Goal: Task Accomplishment & Management: Complete application form

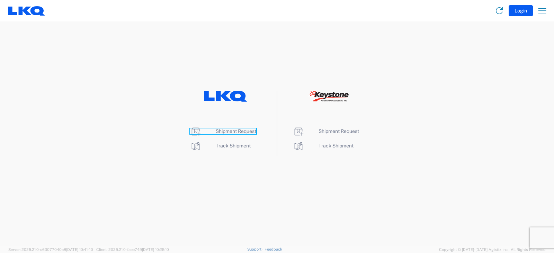
click at [236, 132] on span "Shipment Request" at bounding box center [236, 131] width 40 height 6
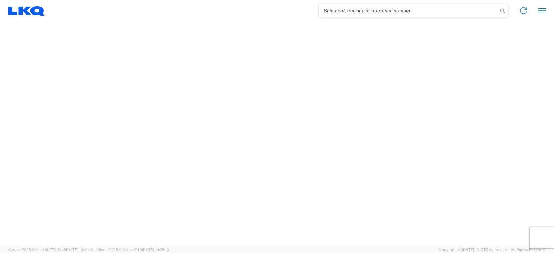
select select "FULL"
select select "LBS"
select select "IN"
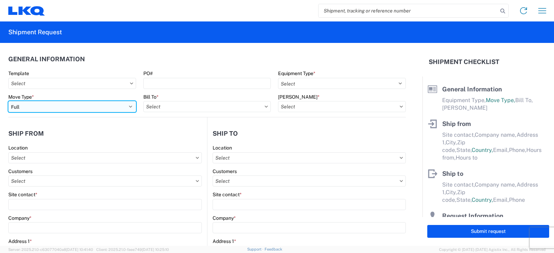
click at [29, 108] on select "Select Full Partial TL" at bounding box center [72, 106] width 128 height 11
select select "PARTIAL_TL"
click at [8, 101] on select "Select Full Partial TL" at bounding box center [72, 106] width 128 height 11
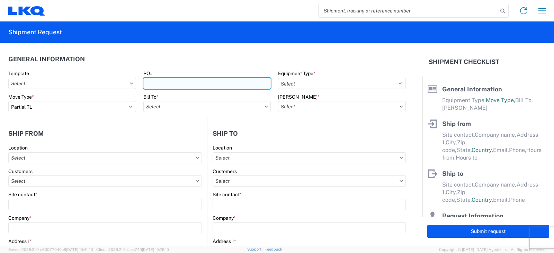
click at [160, 85] on input "PO#" at bounding box center [207, 83] width 128 height 11
type input "TRN#'S TH736860, TH737605"
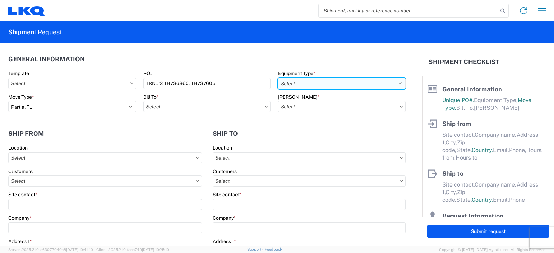
click at [296, 84] on select "Select 53’ Dry Van Flatbed Dropdeck (van) Lowboy (flatbed) Rail" at bounding box center [342, 83] width 128 height 11
select select "STDV"
click at [278, 78] on select "Select 53’ Dry Van Flatbed Dropdeck (van) Lowboy (flatbed) Rail" at bounding box center [342, 83] width 128 height 11
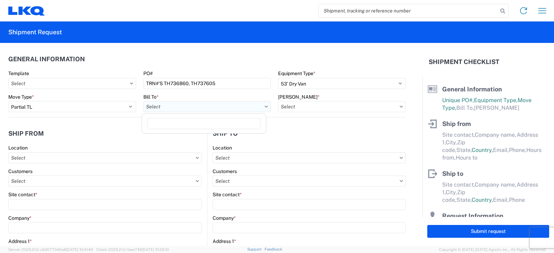
click at [160, 107] on input "text" at bounding box center [207, 106] width 128 height 11
type input "3198"
click at [178, 137] on div "3198 - Keystone - Santa Fe Springs" at bounding box center [203, 137] width 121 height 11
type input "3198 - Keystone - Santa Fe Springs"
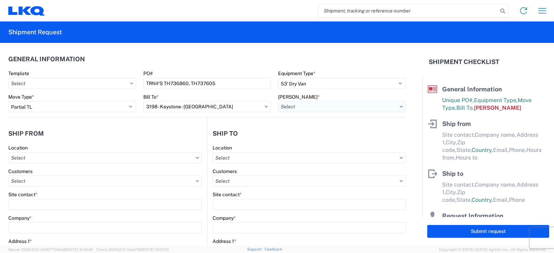
click at [292, 107] on input "text" at bounding box center [342, 106] width 128 height 11
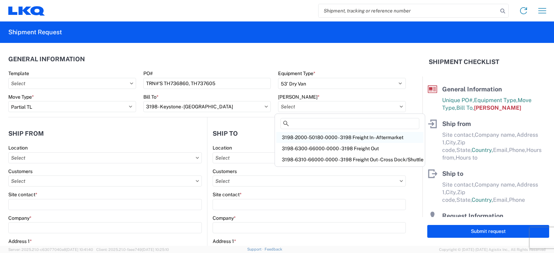
click at [298, 137] on div "3198-2000-50180-0000 - 3198 Freight In - Aftermarket" at bounding box center [349, 137] width 147 height 11
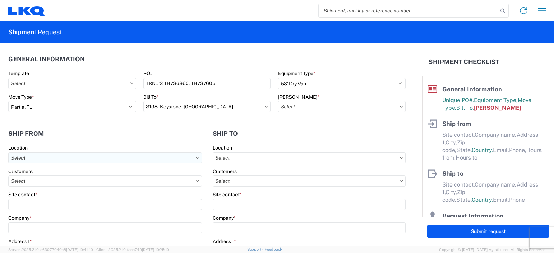
type input "3198-2000-50180-0000 - 3198 Freight In - Aftermarket"
click at [19, 157] on input "text" at bounding box center [104, 157] width 193 height 11
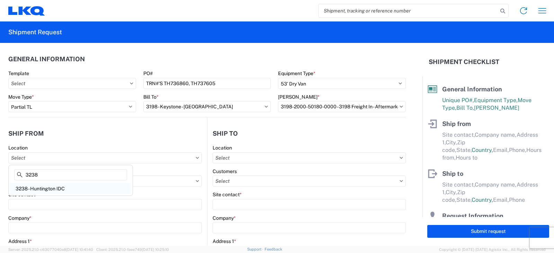
type input "3238"
click at [37, 188] on div "3238 - Huntington IDC" at bounding box center [70, 188] width 121 height 11
type input "3238 - Huntington IDC"
type input "LKQ Corporation"
type input "1870 Riverfork Drive W"
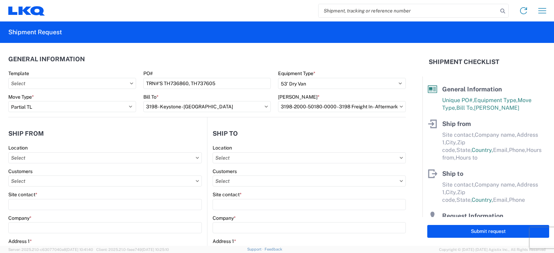
type input "Huntington"
type input "46750"
select select "IN"
select select "US"
type input "07:00"
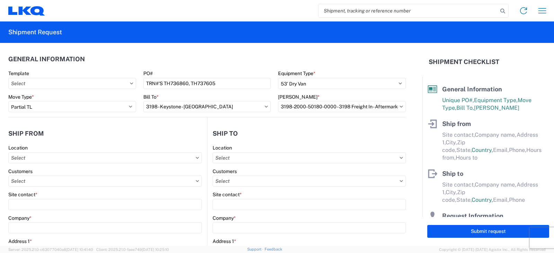
type input "17:00"
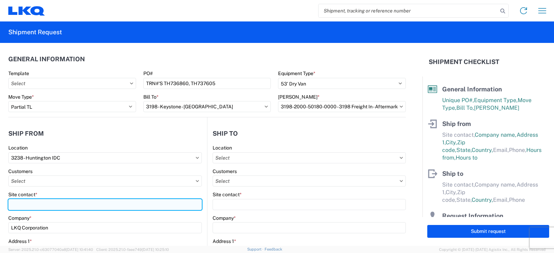
click at [16, 204] on input "Site contact *" at bounding box center [104, 204] width 193 height 11
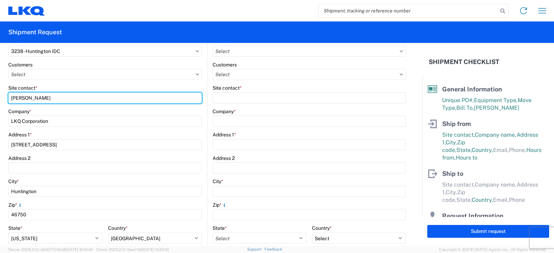
scroll to position [173, 0]
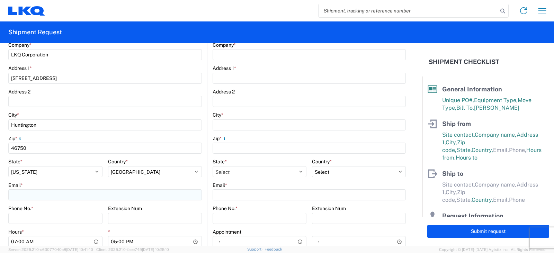
type input "DEE SNEAD"
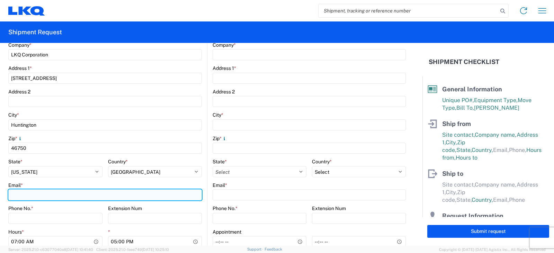
click at [11, 194] on input "Email *" at bounding box center [104, 194] width 193 height 11
type input "drsnead@lkqcorp.com"
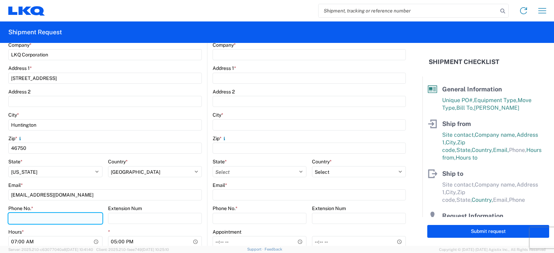
drag, startPoint x: 13, startPoint y: 219, endPoint x: 35, endPoint y: 203, distance: 27.0
click at [13, 219] on input "Phone No. *" at bounding box center [55, 218] width 94 height 11
type input "260-359-7402"
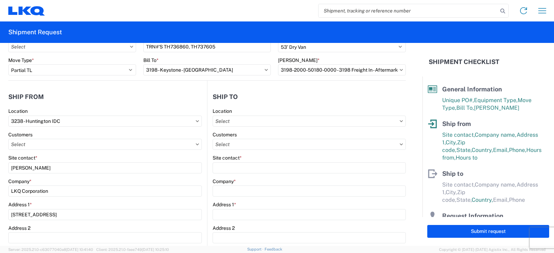
scroll to position [0, 0]
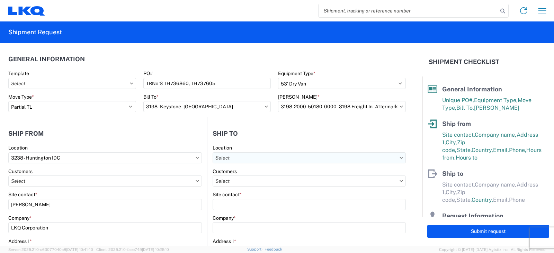
drag, startPoint x: 217, startPoint y: 158, endPoint x: 216, endPoint y: 161, distance: 3.6
click at [217, 158] on input "text" at bounding box center [308, 157] width 193 height 11
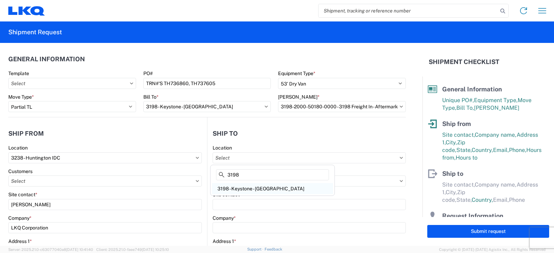
type input "3198"
click at [259, 189] on div "3198 - Keystone - Santa Fe Springs" at bounding box center [272, 188] width 121 height 11
type input "3198 - Keystone - Santa Fe Springs"
type input "LKQ Corporation"
type input "13642 Orden Dr"
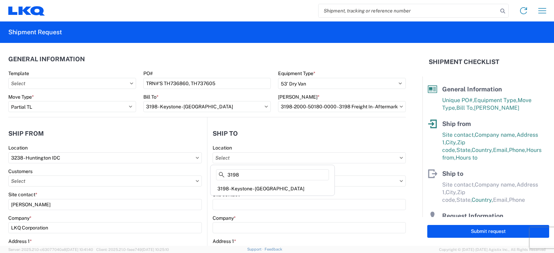
type input "Santa Fe Springs"
type input "90670"
select select "US"
type input "800-525-3667"
select select
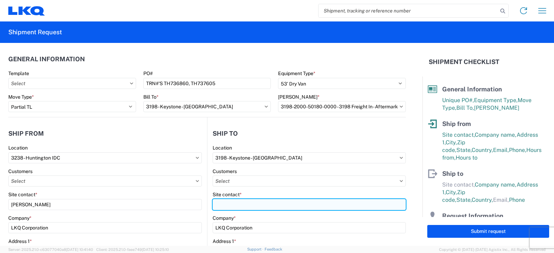
click at [216, 207] on input "Site contact *" at bounding box center [308, 204] width 193 height 11
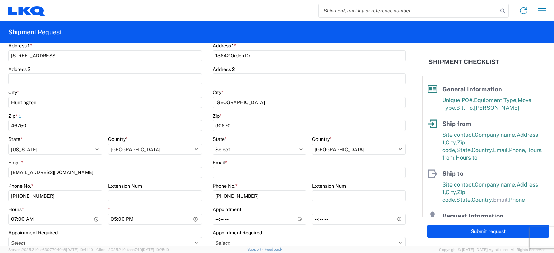
scroll to position [208, 0]
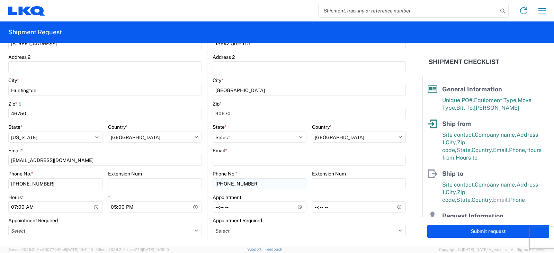
type input "RENA CORNEJO"
drag, startPoint x: 252, startPoint y: 181, endPoint x: 206, endPoint y: 184, distance: 46.5
click at [207, 184] on main "3198 Location 3198 - Keystone - Santa Fe Springs Customers Site contact * RENA …" at bounding box center [306, 89] width 198 height 304
type input "562-309-1905"
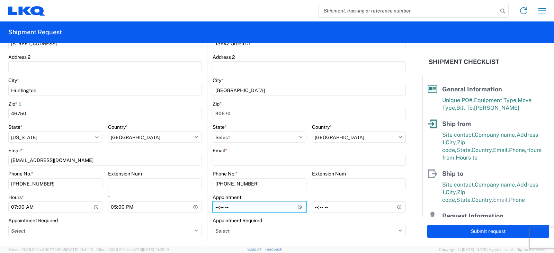
click at [215, 208] on input "Hours *" at bounding box center [259, 206] width 94 height 11
click at [218, 208] on input "08:00" at bounding box center [259, 206] width 94 height 11
type input "09:00"
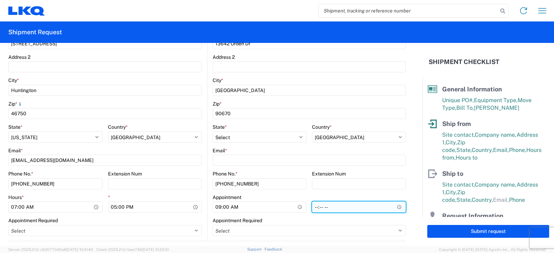
click at [313, 209] on input "*" at bounding box center [359, 206] width 94 height 11
type input "16:00"
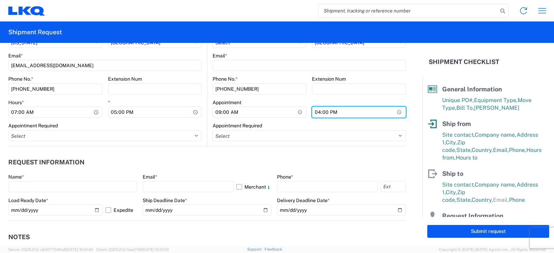
scroll to position [346, 0]
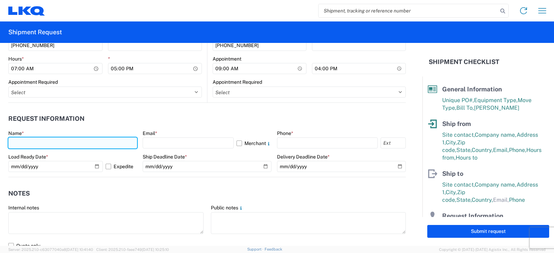
click at [12, 143] on input "text" at bounding box center [72, 142] width 129 height 11
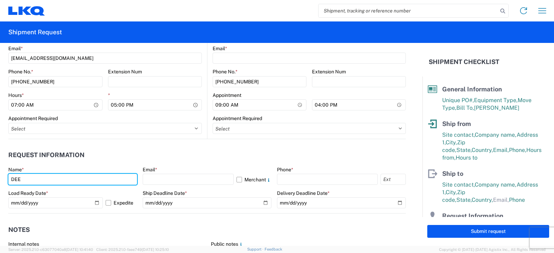
scroll to position [277, 0]
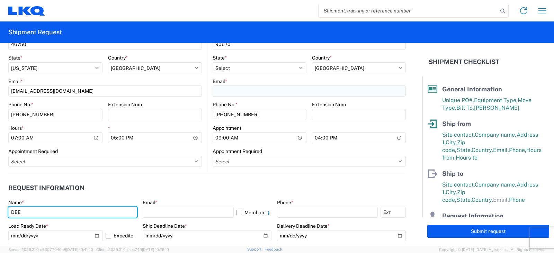
type input "DEE"
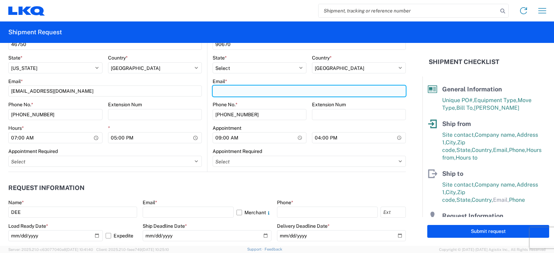
click at [216, 91] on input "Email *" at bounding box center [308, 90] width 193 height 11
type input "R"
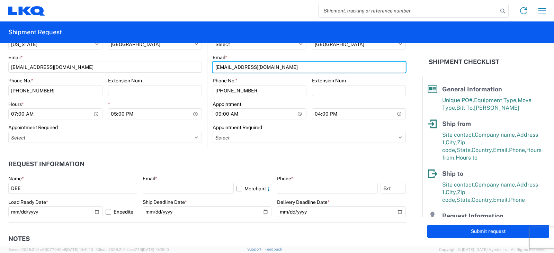
scroll to position [346, 0]
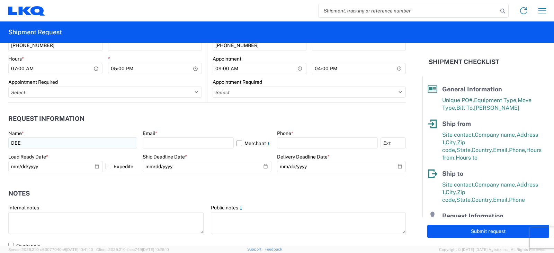
type input "rrcornejo@lkqcorp.com"
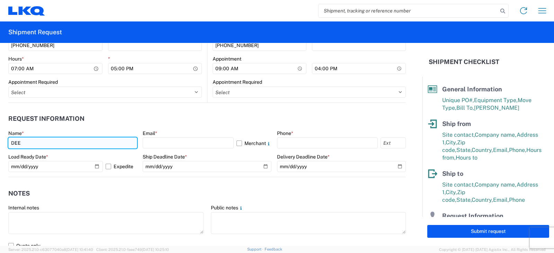
click at [25, 143] on input "DEE" at bounding box center [72, 142] width 129 height 11
type input "DEE SNEAD"
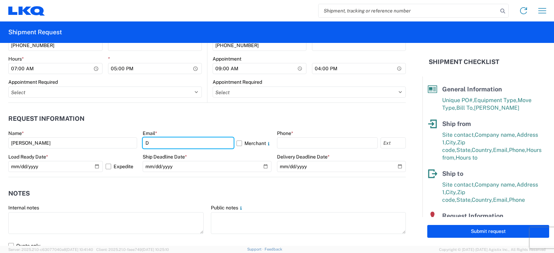
type input "drsnead@lkqcorp.com"
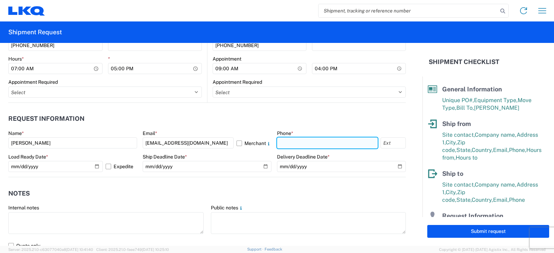
click at [278, 143] on input "text" at bounding box center [327, 142] width 101 height 11
type input "260-359-7402"
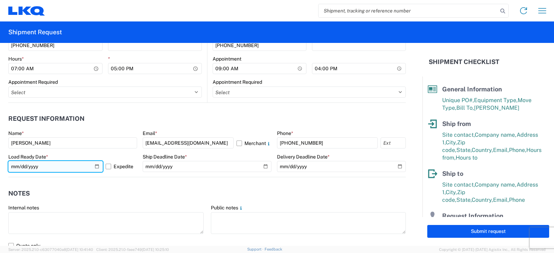
click at [95, 166] on input "2025-10-17" at bounding box center [55, 166] width 94 height 11
type input "2025-10-16"
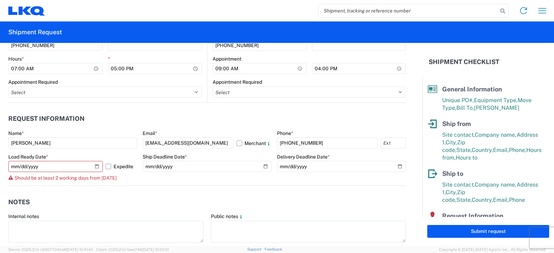
click at [108, 166] on label "Expedite" at bounding box center [121, 166] width 31 height 11
click at [0, 0] on input "Expedite" at bounding box center [0, 0] width 0 height 0
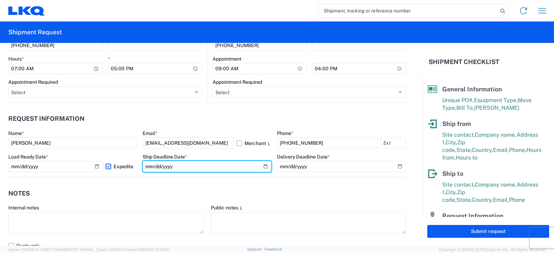
click at [261, 166] on input "date" at bounding box center [207, 166] width 129 height 11
type input "2025-10-16"
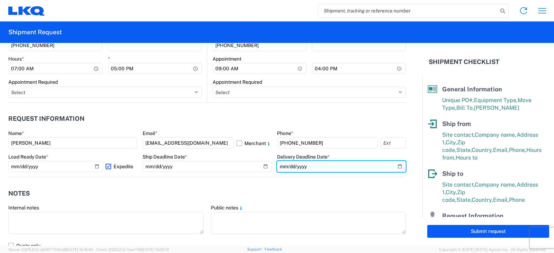
click at [393, 166] on input "date" at bounding box center [341, 166] width 129 height 11
type input "2025-10-21"
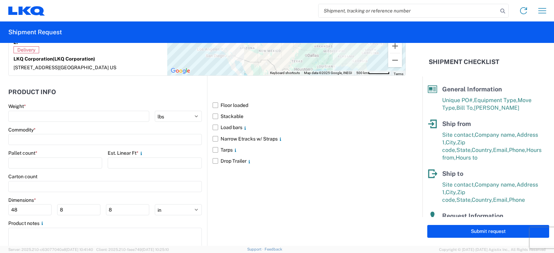
scroll to position [658, 0]
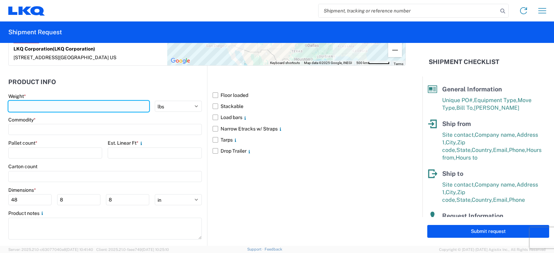
click at [24, 104] on input "number" at bounding box center [78, 106] width 141 height 11
type input "5035"
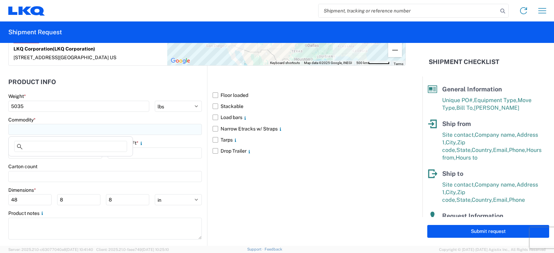
click at [16, 130] on input at bounding box center [104, 129] width 193 height 11
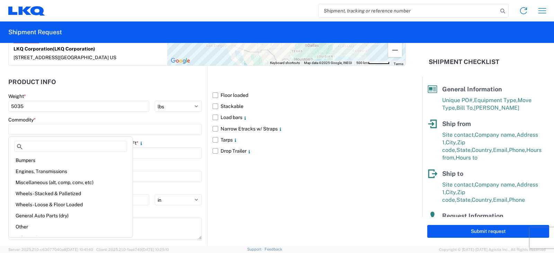
drag, startPoint x: 31, startPoint y: 194, endPoint x: 30, endPoint y: 190, distance: 4.2
click at [31, 194] on div "Wheels - Stacked & Palletized" at bounding box center [70, 193] width 121 height 11
type input "Wheels - Stacked & Palletized"
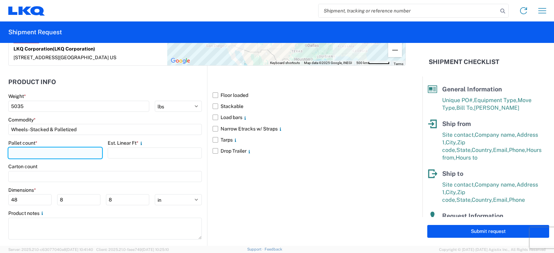
click at [16, 151] on input "number" at bounding box center [55, 152] width 94 height 11
type input "7"
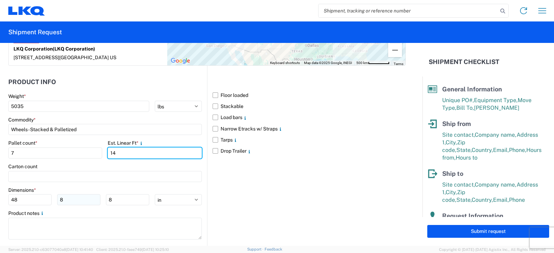
type input "14"
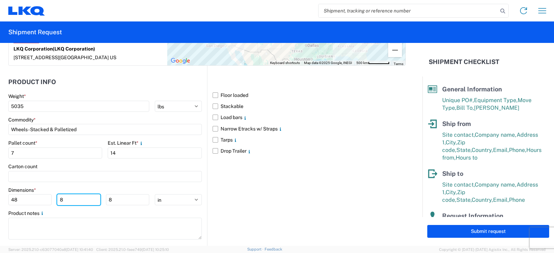
drag, startPoint x: 64, startPoint y: 200, endPoint x: 53, endPoint y: 200, distance: 10.7
click at [53, 200] on div "48 8 8" at bounding box center [78, 199] width 141 height 11
type input "42"
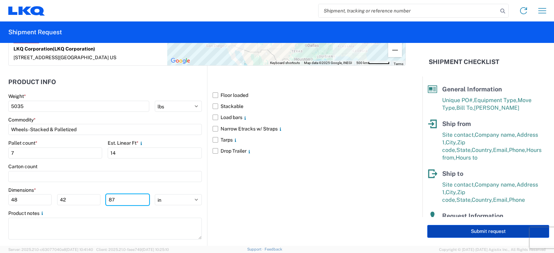
type input "87"
click at [482, 230] on button "Submit request" at bounding box center [488, 231] width 122 height 13
